Goal: Task Accomplishment & Management: Manage account settings

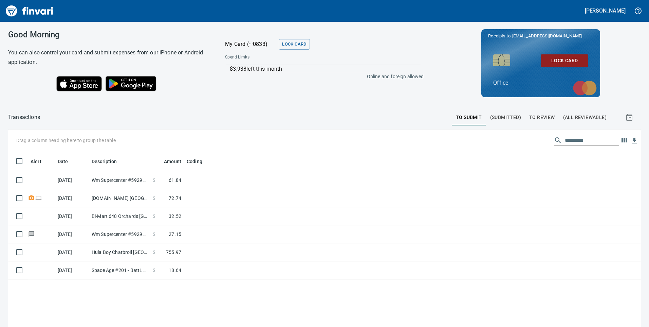
scroll to position [247, 623]
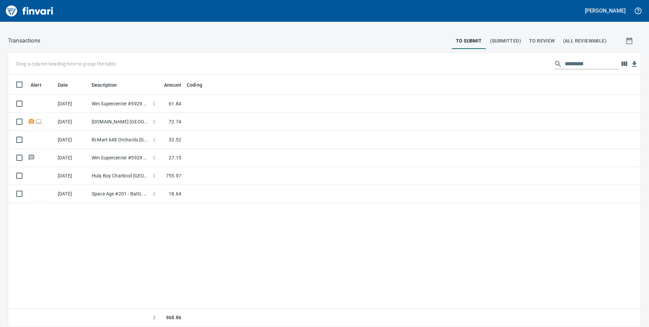
click at [541, 39] on span "To Review" at bounding box center [542, 41] width 26 height 8
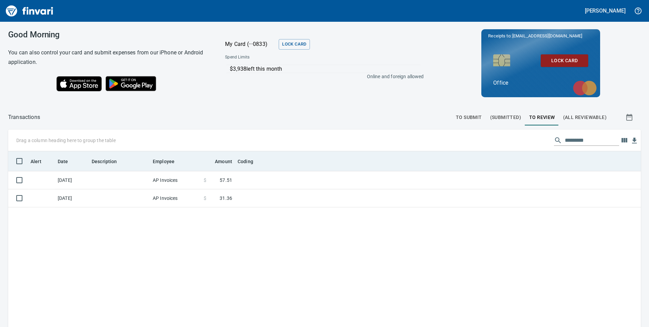
scroll to position [247, 623]
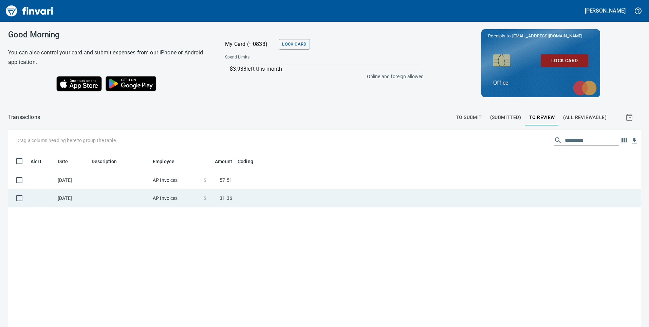
click at [133, 203] on td at bounding box center [119, 198] width 61 height 18
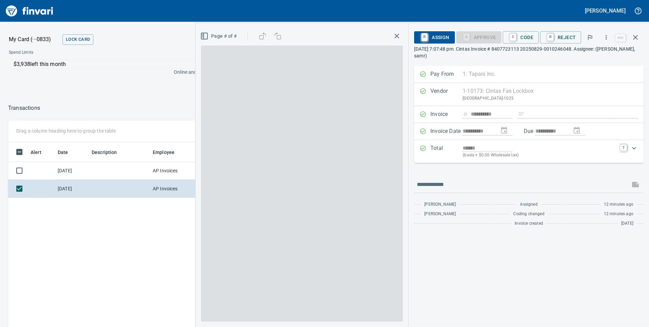
scroll to position [247, 453]
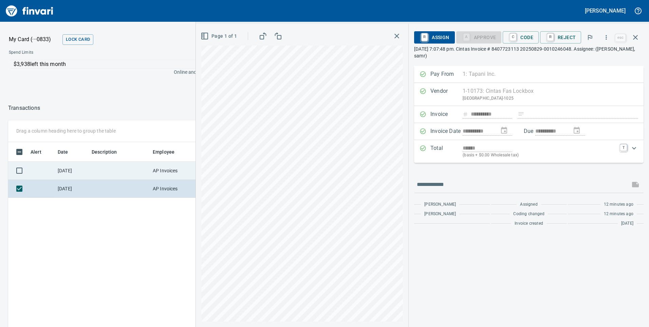
click at [142, 172] on td at bounding box center [119, 171] width 61 height 18
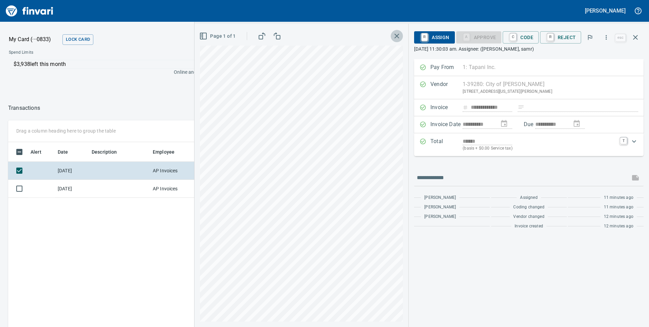
click at [401, 35] on icon "button" at bounding box center [397, 36] width 8 height 8
